Goal: Information Seeking & Learning: Learn about a topic

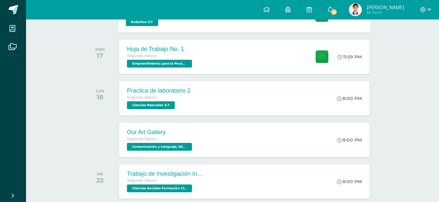
scroll to position [358, 0]
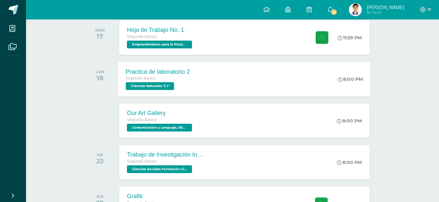
click at [238, 81] on div "Practica de laboratorio 2 Segundo Básico Ciencias Naturales '2.1' 8:00 PM Pract…" at bounding box center [244, 79] width 253 height 35
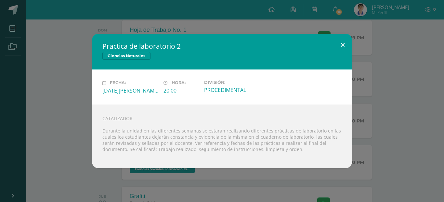
click at [342, 43] on button at bounding box center [343, 45] width 19 height 22
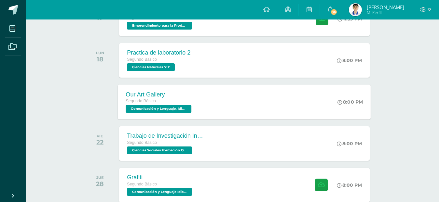
scroll to position [390, 0]
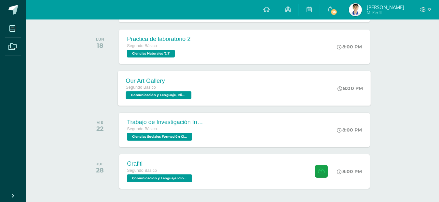
click at [265, 77] on div "Our Art Gallery Segundo Básico Comunicación y Lenguaje, Idioma Extranjero 'Ingl…" at bounding box center [244, 88] width 253 height 35
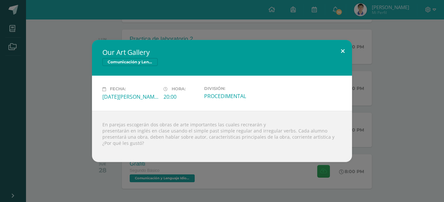
click at [346, 50] on button at bounding box center [343, 51] width 19 height 22
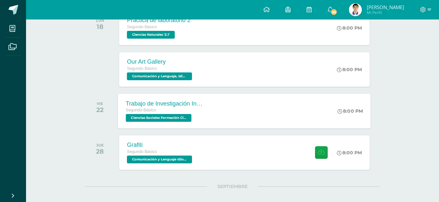
scroll to position [423, 0]
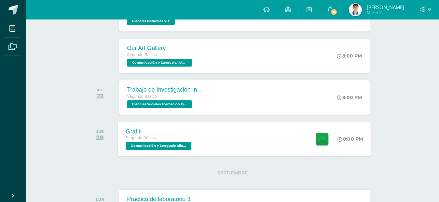
click at [223, 127] on div "Grafiti Segundo Básico Comunicación y Lenguaje Idioma Español '2.1' 8:00 PM Gra…" at bounding box center [244, 139] width 253 height 35
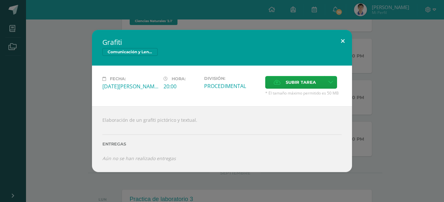
click at [342, 41] on button at bounding box center [343, 41] width 19 height 22
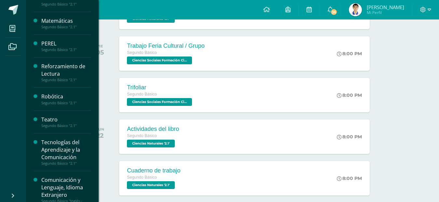
scroll to position [272, 0]
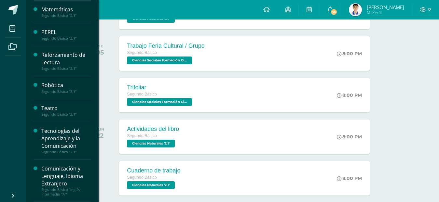
click at [61, 147] on div "Tecnologías del Aprendizaje y la Comunicación" at bounding box center [65, 139] width 49 height 22
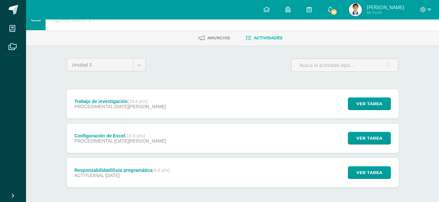
scroll to position [33, 0]
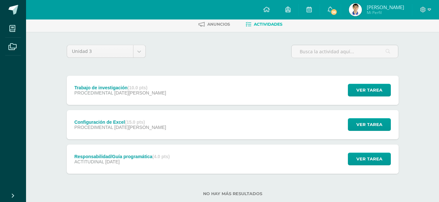
click at [145, 122] on strong "(15.0 pts)" at bounding box center [135, 122] width 20 height 5
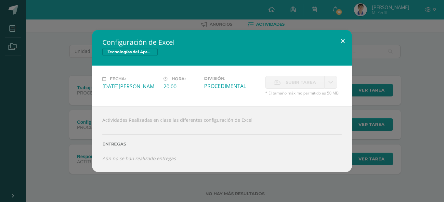
click at [346, 38] on button at bounding box center [343, 41] width 19 height 22
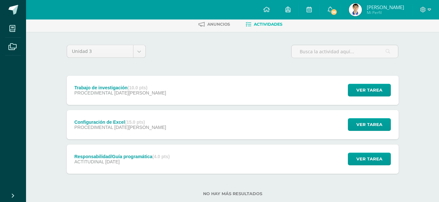
click at [238, 98] on div "Trabajo de investigación (10.0 pts) PROCEDIMENTAL [DATE][PERSON_NAME] Ver tarea…" at bounding box center [233, 90] width 332 height 29
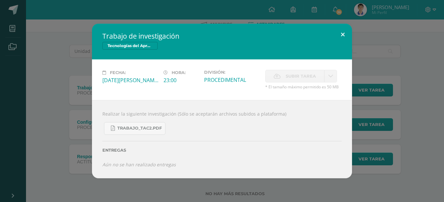
click at [341, 35] on button at bounding box center [343, 35] width 19 height 22
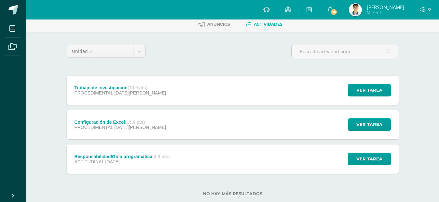
click at [214, 118] on div "Configuración de Excel (15.0 pts) PROCEDIMENTAL [DATE][PERSON_NAME] Ver tarea C…" at bounding box center [233, 124] width 332 height 29
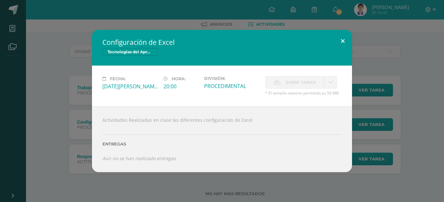
click at [345, 41] on button at bounding box center [343, 41] width 19 height 22
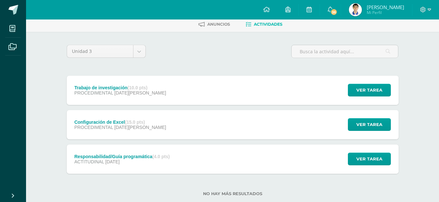
click at [181, 153] on div "Responsabilidad/Guía programática (4.0 pts) ACTITUDINAL [DATE] Ver tarea Respon…" at bounding box center [233, 159] width 332 height 29
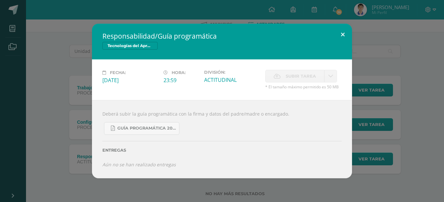
click at [337, 37] on button at bounding box center [343, 35] width 19 height 22
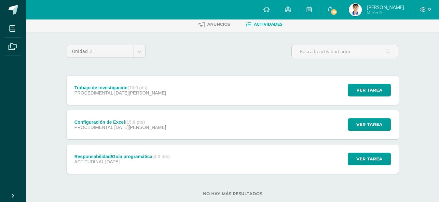
click at [178, 85] on div "Trabajo de investigación (10.0 pts) PROCEDIMENTAL [DATE][PERSON_NAME] Ver tarea…" at bounding box center [233, 90] width 332 height 29
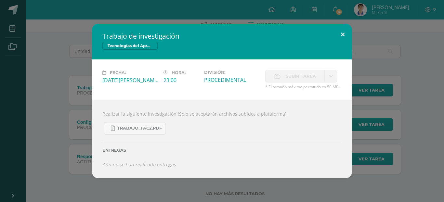
click at [341, 36] on button at bounding box center [343, 35] width 19 height 22
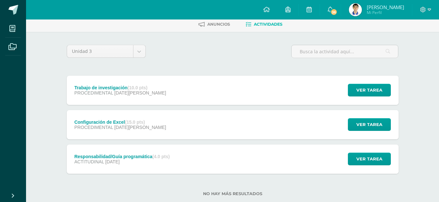
drag, startPoint x: 61, startPoint y: 68, endPoint x: 145, endPoint y: 34, distance: 90.3
click at [146, 34] on div "Unidad 3 Unidad 1 Unidad 2 Unidad 3 Trabajo de investigación (10.0 pts) PROCEDI…" at bounding box center [233, 124] width 358 height 185
drag, startPoint x: 64, startPoint y: 82, endPoint x: 88, endPoint y: 56, distance: 35.0
click at [88, 56] on div "Unidad 3 Unidad 1 Unidad 2 Unidad 3 Trabajo de investigación (10.0 pts) PROCEDI…" at bounding box center [232, 124] width 337 height 159
click at [164, 44] on div "Unidad 3 Unidad 1 Unidad 2 Unidad 3 Trabajo de investigación (10.0 pts) PROCEDI…" at bounding box center [233, 124] width 358 height 185
